Goal: Task Accomplishment & Management: Complete application form

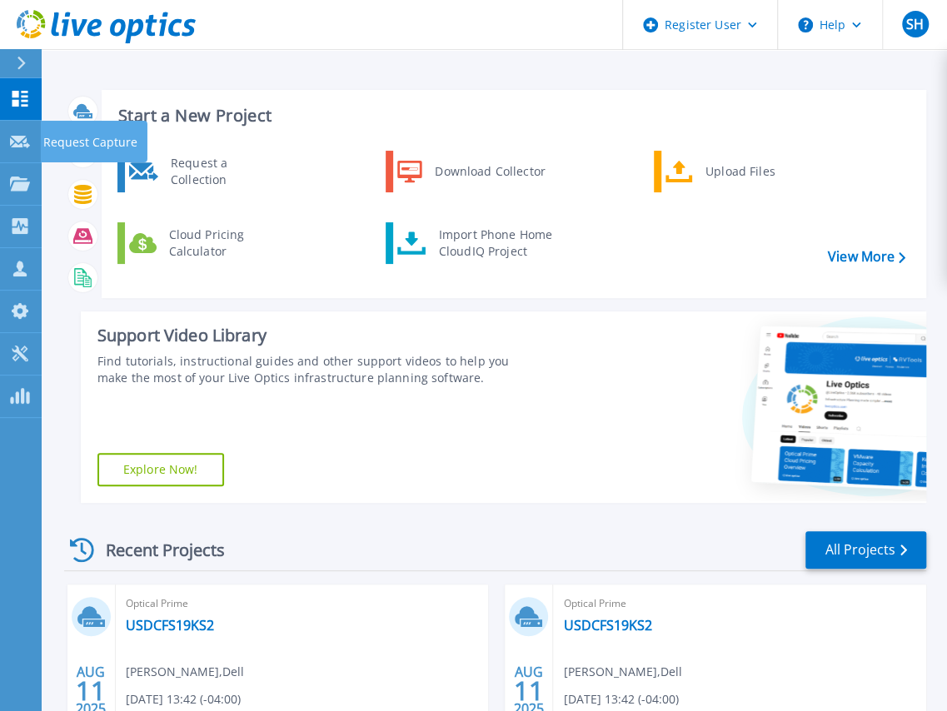
click at [50, 138] on p "Request Capture" at bounding box center [90, 142] width 94 height 43
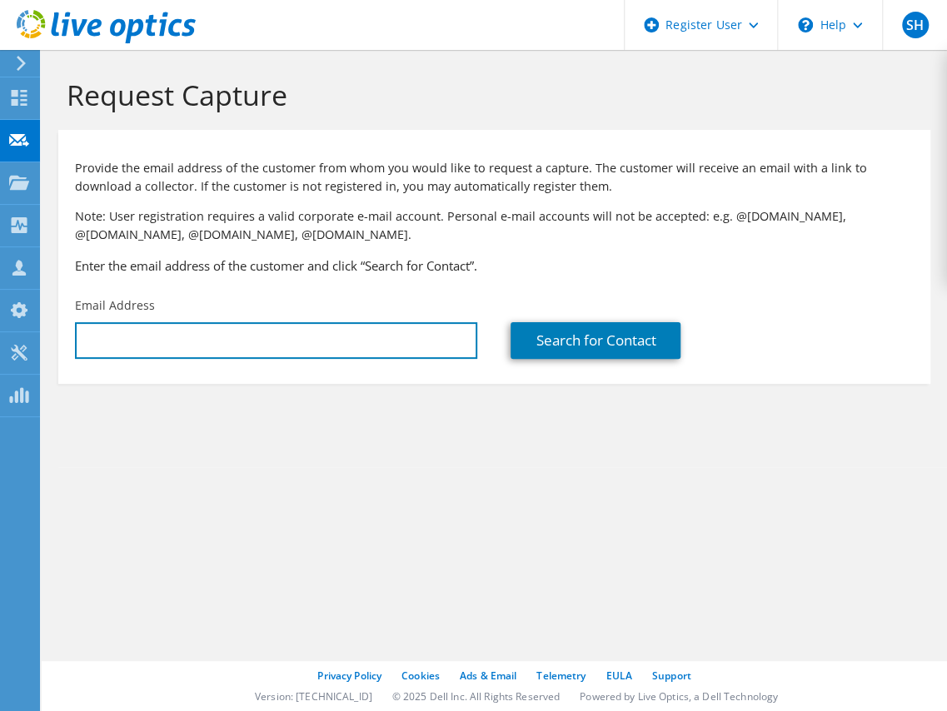
click at [155, 340] on input "text" at bounding box center [276, 340] width 402 height 37
paste input "[EMAIL_ADDRESS][DOMAIN_NAME]"
type input "[EMAIL_ADDRESS][DOMAIN_NAME]"
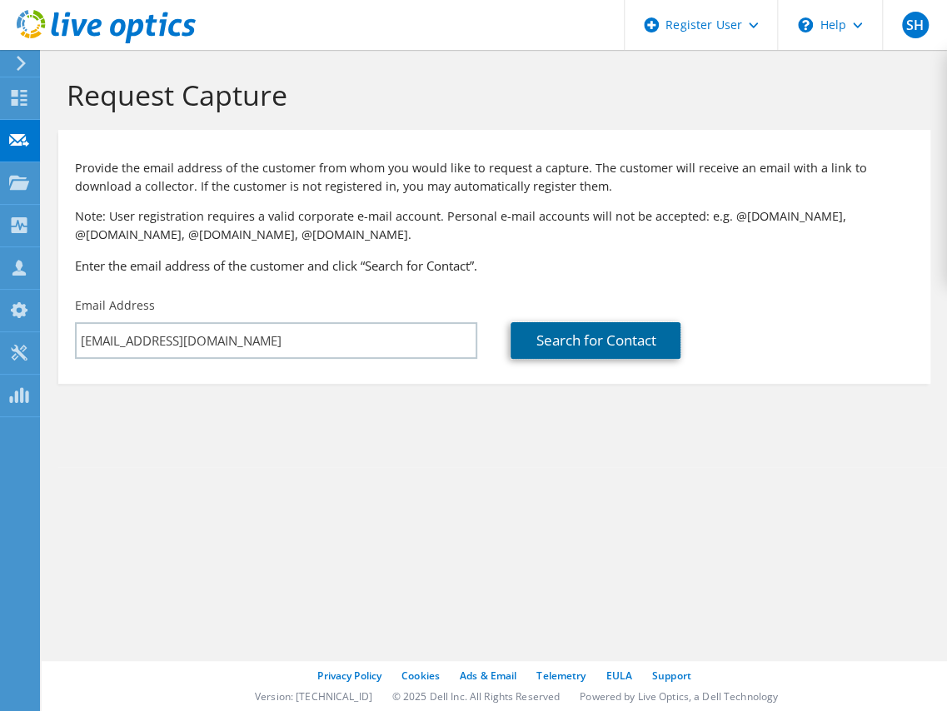
click at [560, 343] on link "Search for Contact" at bounding box center [595, 340] width 170 height 37
type input "Hydro-Air Components, Inc."
type input "[PERSON_NAME]"
type input "N [PERSON_NAME]"
type input "[GEOGRAPHIC_DATA]"
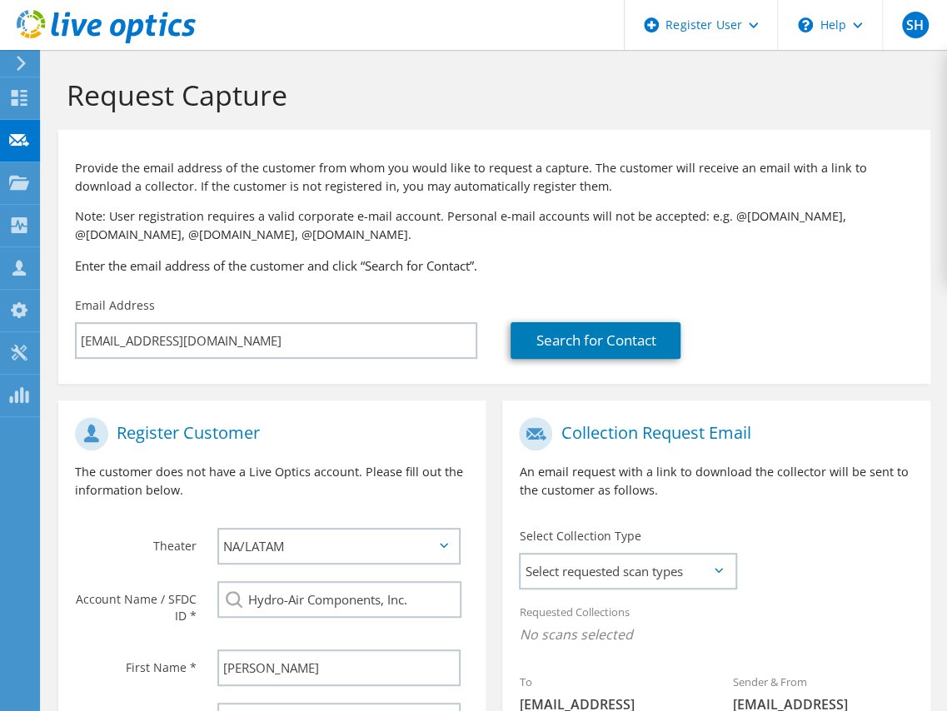
click at [653, 572] on span "Select requested scan types" at bounding box center [627, 571] width 214 height 33
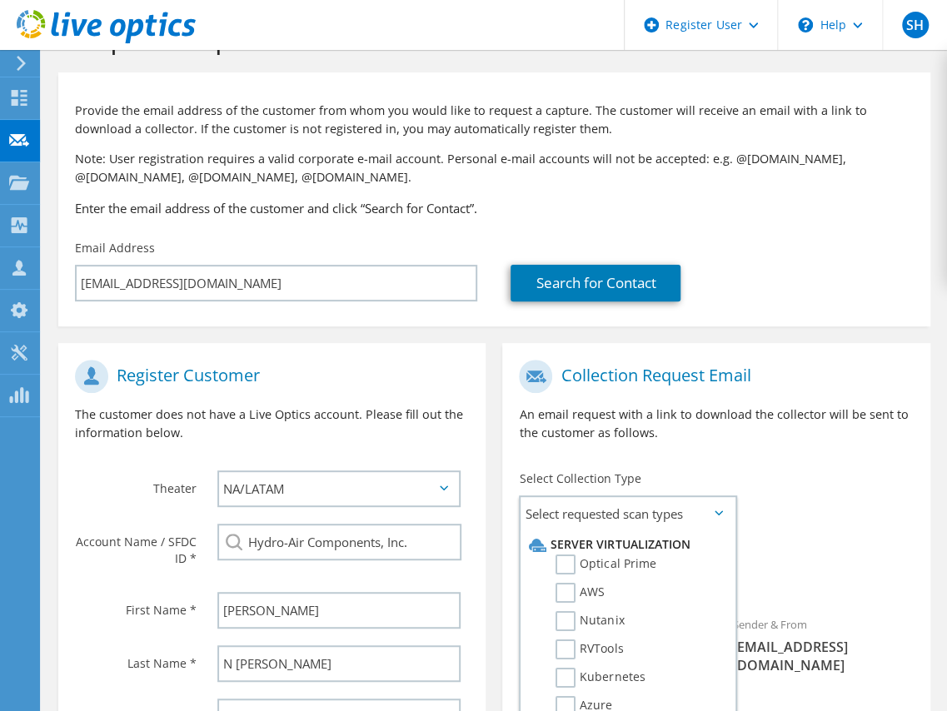
scroll to position [83, 0]
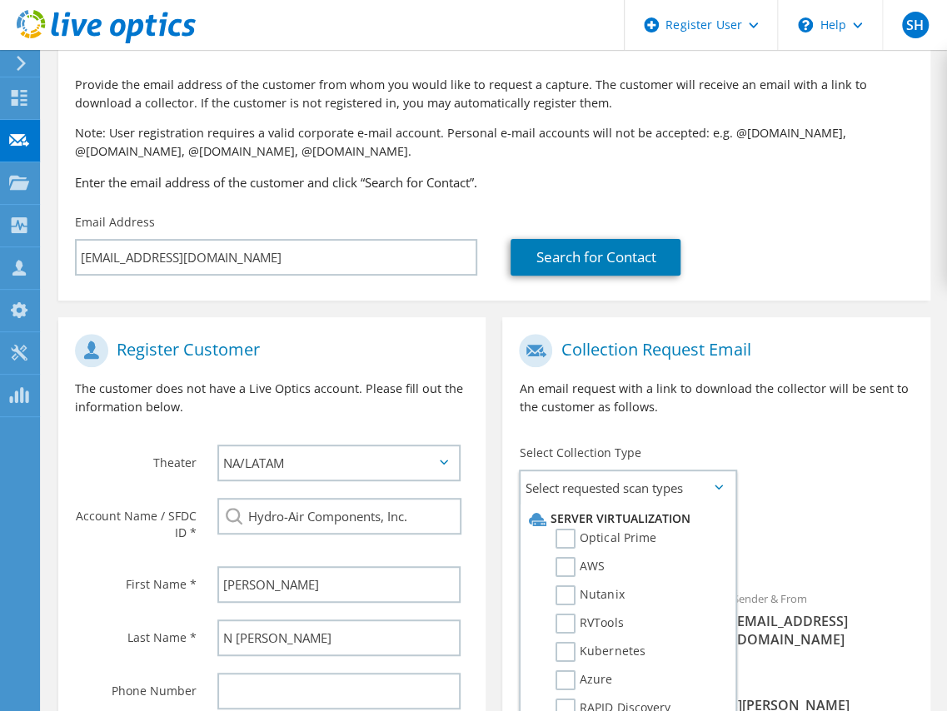
click at [573, 568] on label "AWS" at bounding box center [579, 567] width 49 height 20
click at [0, 0] on input "AWS" at bounding box center [0, 0] width 0 height 0
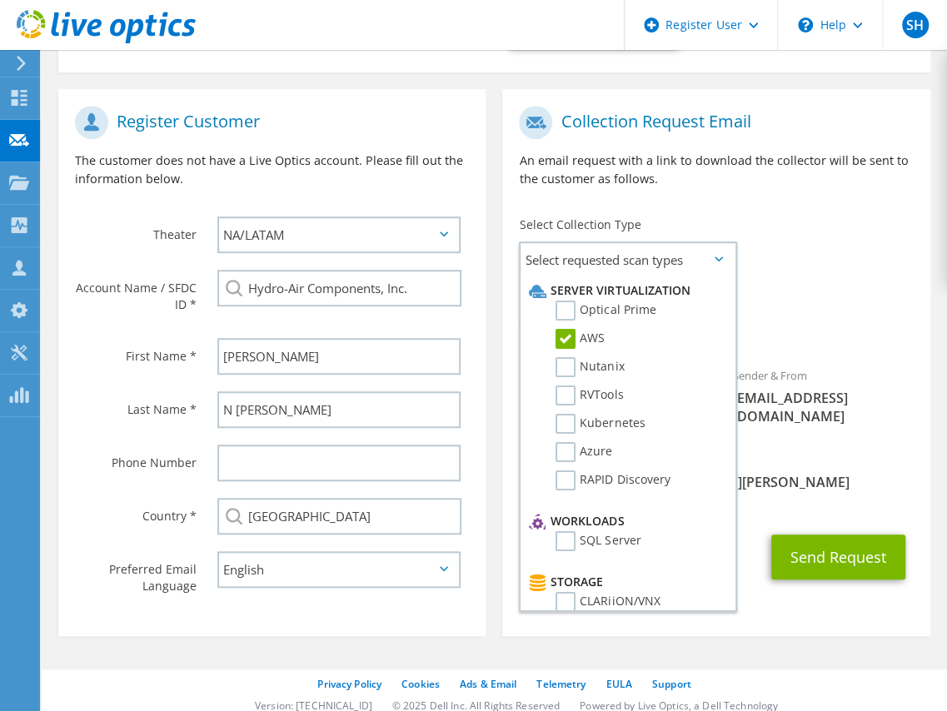
scroll to position [323, 0]
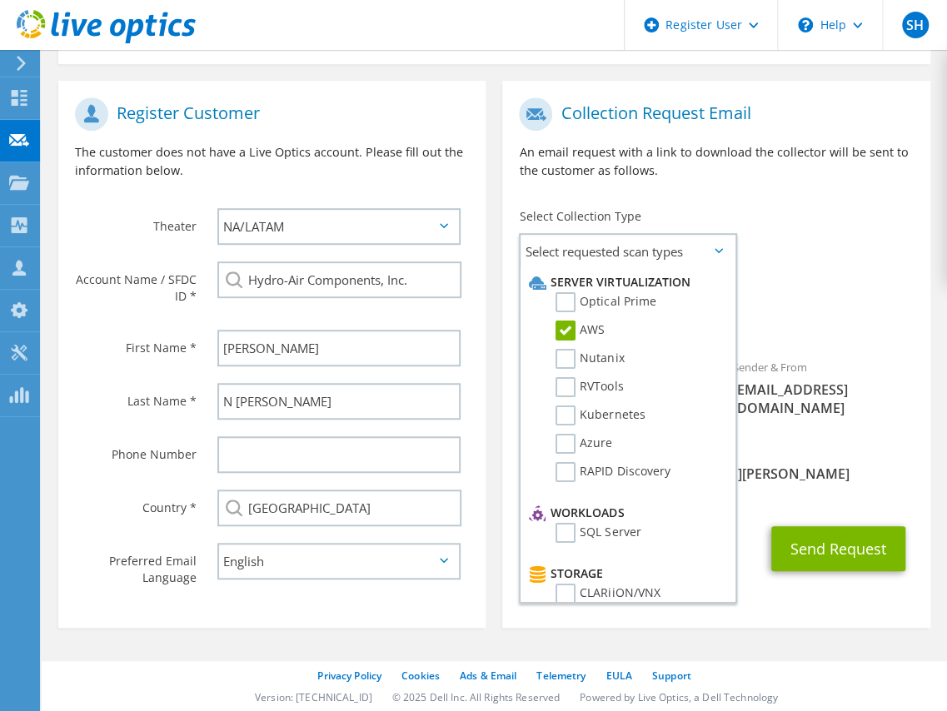
click at [803, 434] on div "CC & Reply To [PERSON_NAME][EMAIL_ADDRESS][PERSON_NAME][DOMAIN_NAME]" at bounding box center [715, 472] width 427 height 76
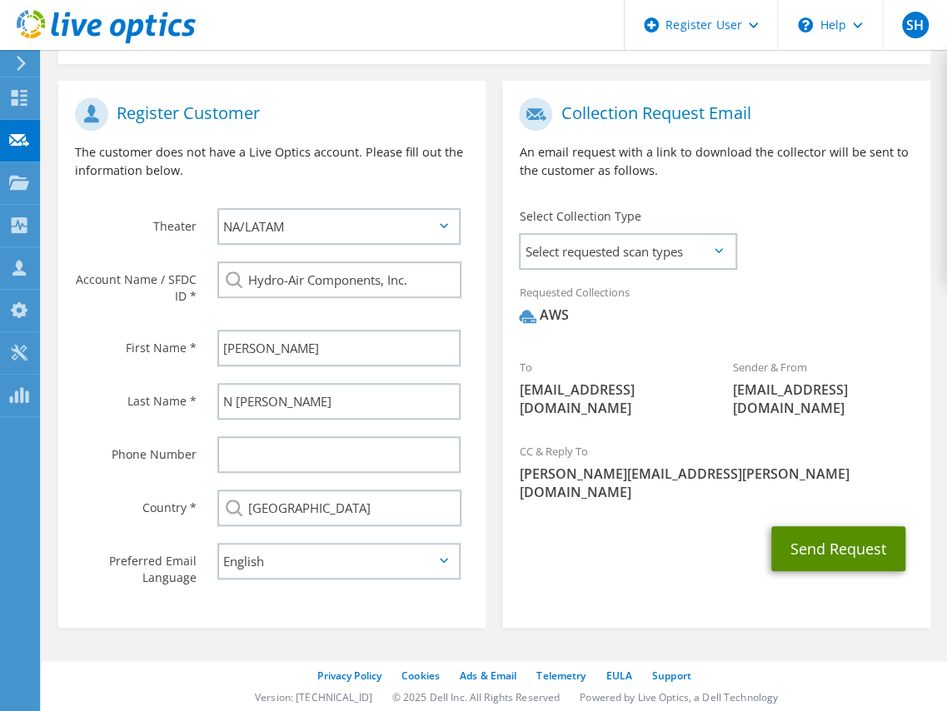
click at [804, 526] on button "Send Request" at bounding box center [838, 548] width 134 height 45
